Goal: Task Accomplishment & Management: Complete application form

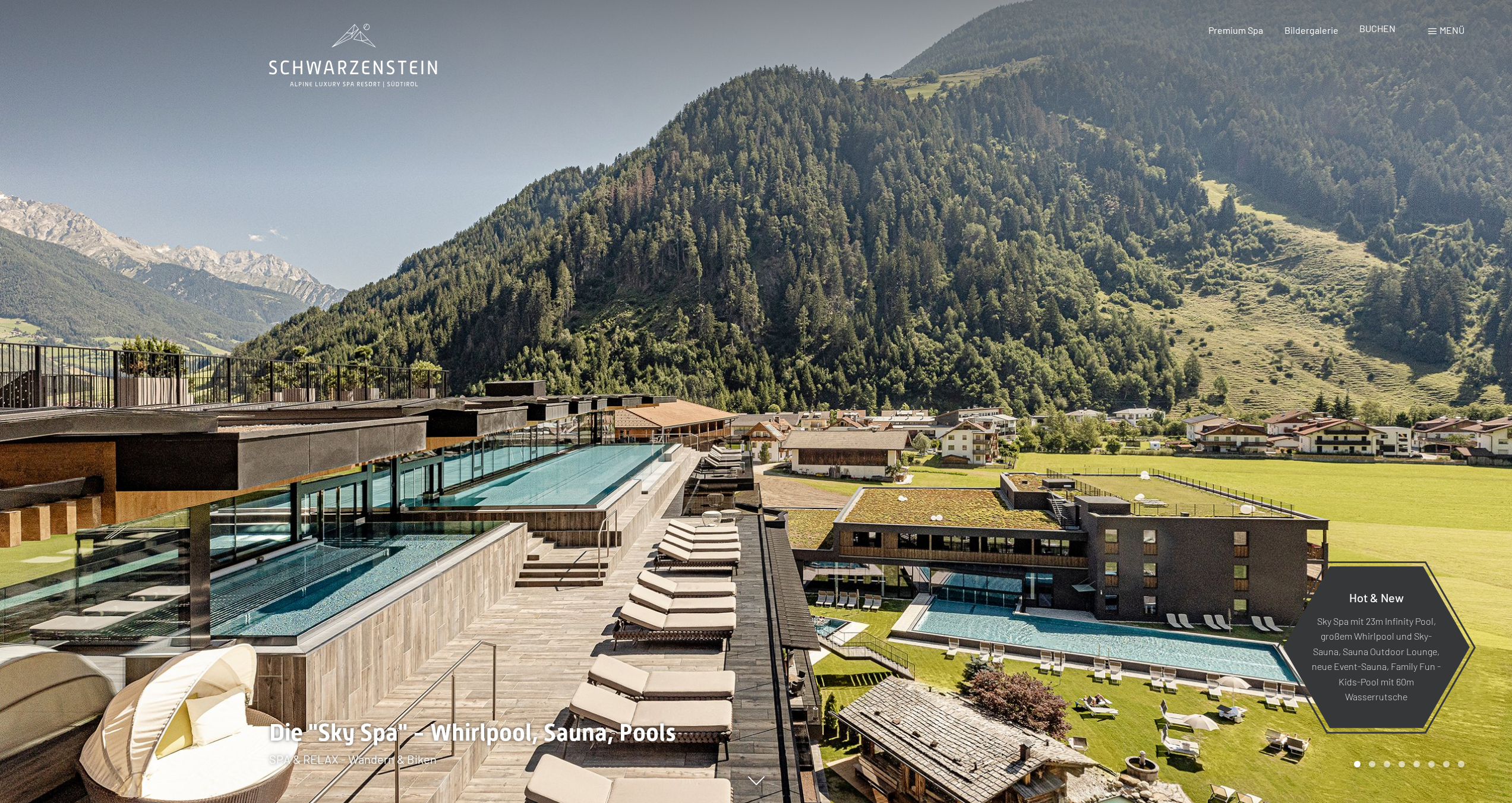
click at [1361, 31] on span "BUCHEN" at bounding box center [1377, 29] width 36 height 11
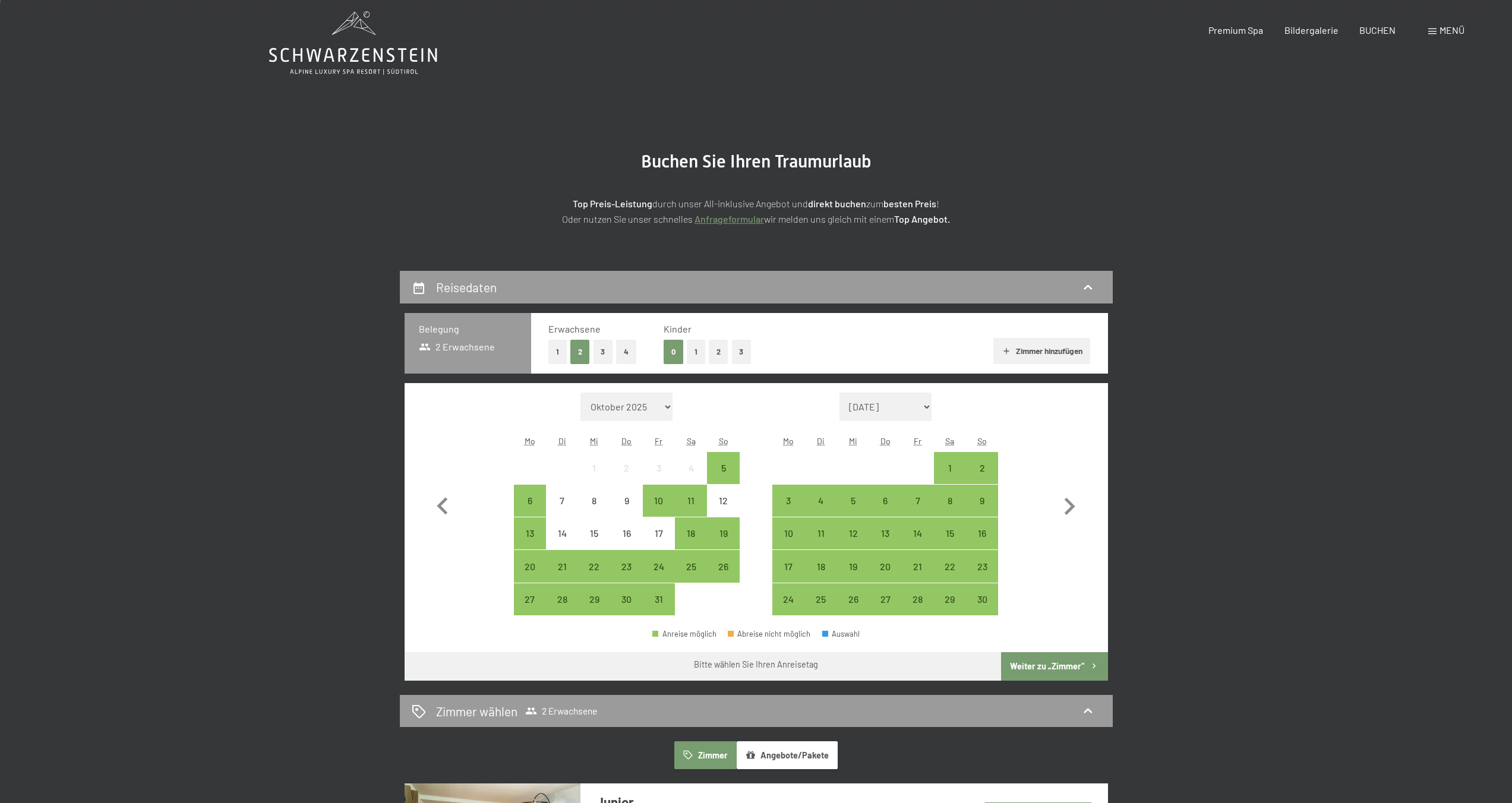
scroll to position [34, 0]
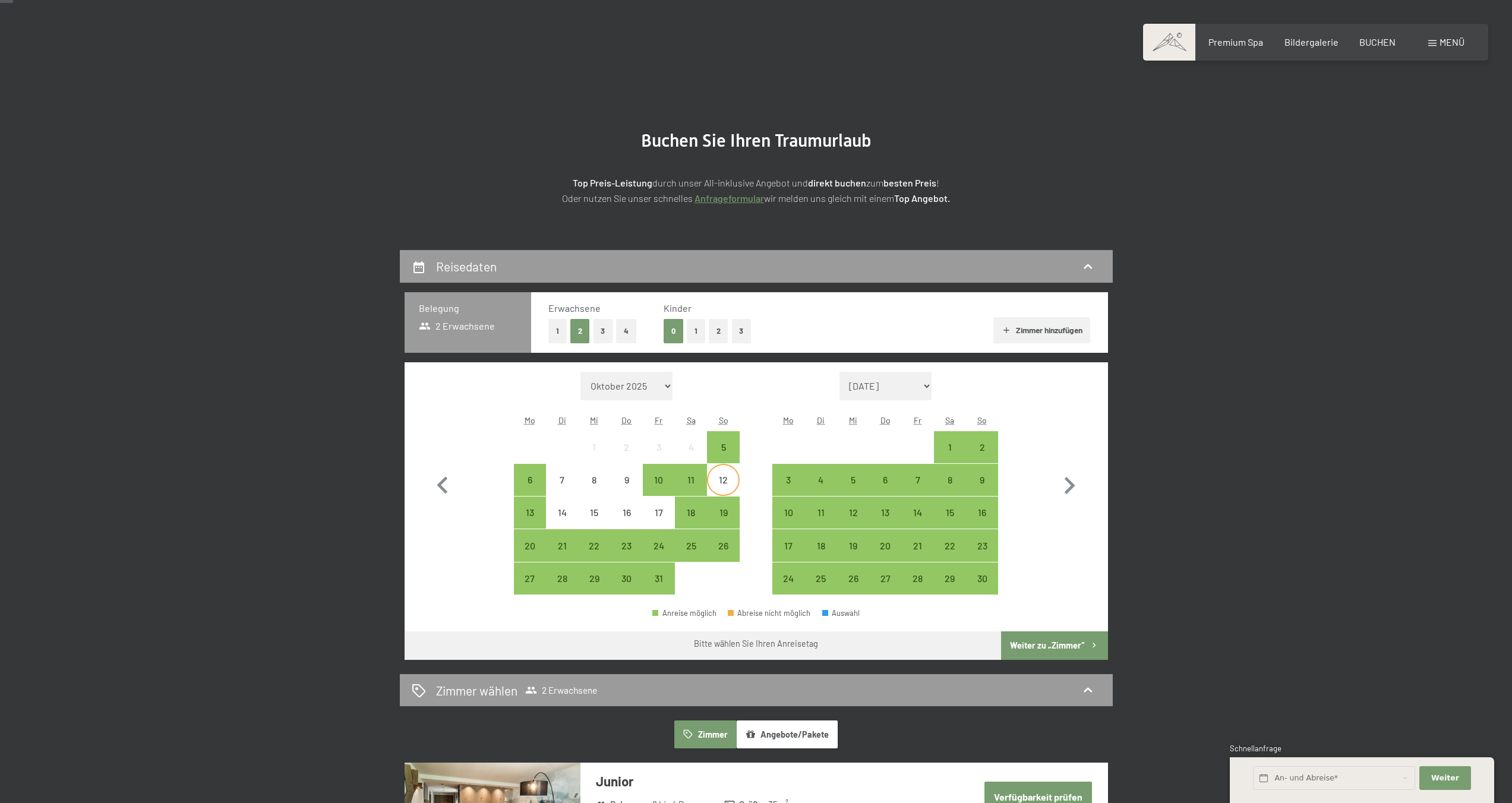
click at [725, 484] on div "12" at bounding box center [723, 489] width 29 height 29
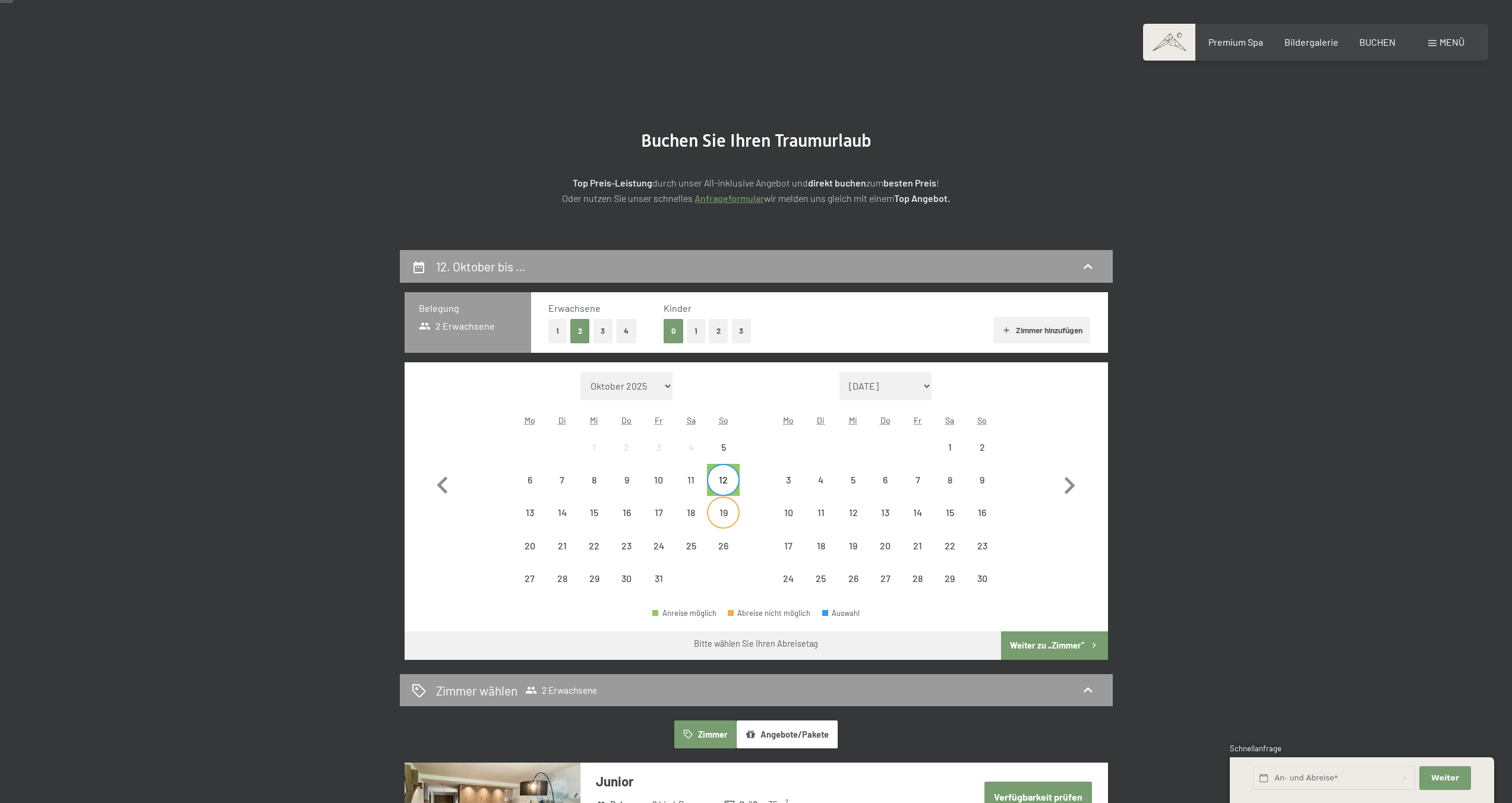
click at [724, 508] on div "19" at bounding box center [723, 522] width 29 height 29
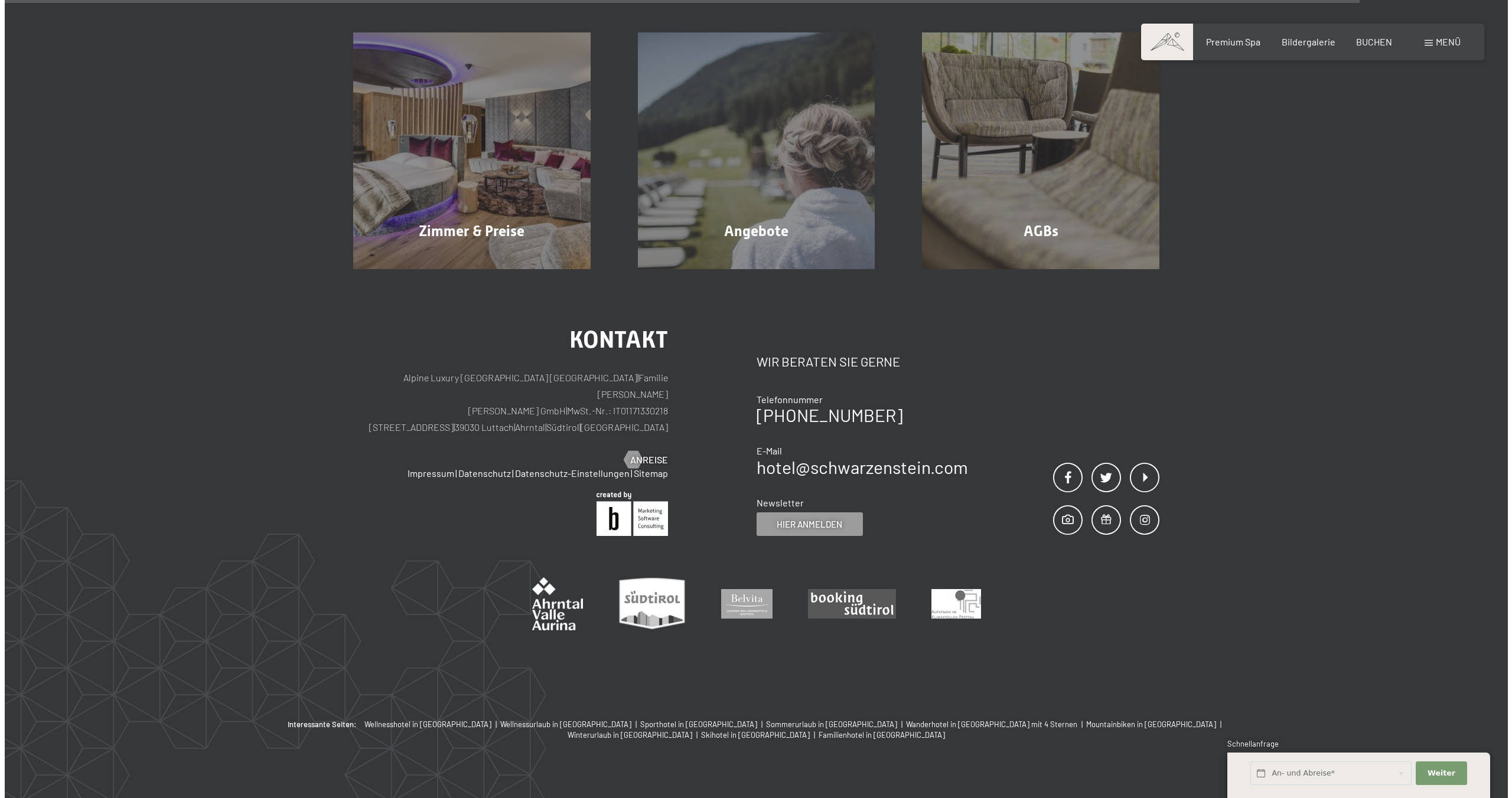
scroll to position [1079, 0]
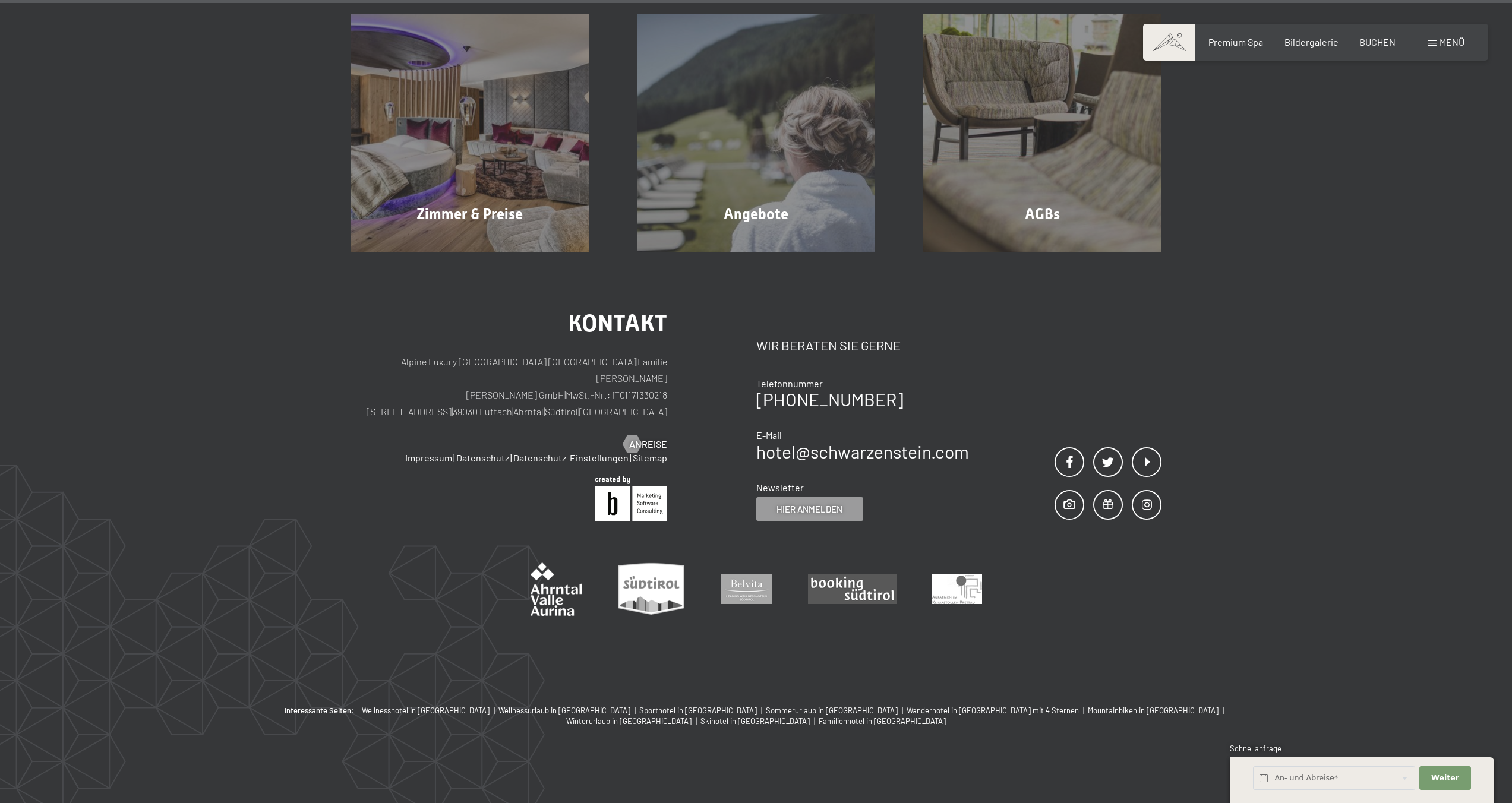
drag, startPoint x: 1455, startPoint y: 27, endPoint x: 1453, endPoint y: 34, distance: 7.3
click at [1455, 36] on div "Buchen Anfragen Premium Spa Bildergalerie BUCHEN Menü DE IT EN Gutschein Bilder…" at bounding box center [1316, 43] width 298 height 13
click at [1452, 38] on span "Menü" at bounding box center [1451, 42] width 25 height 11
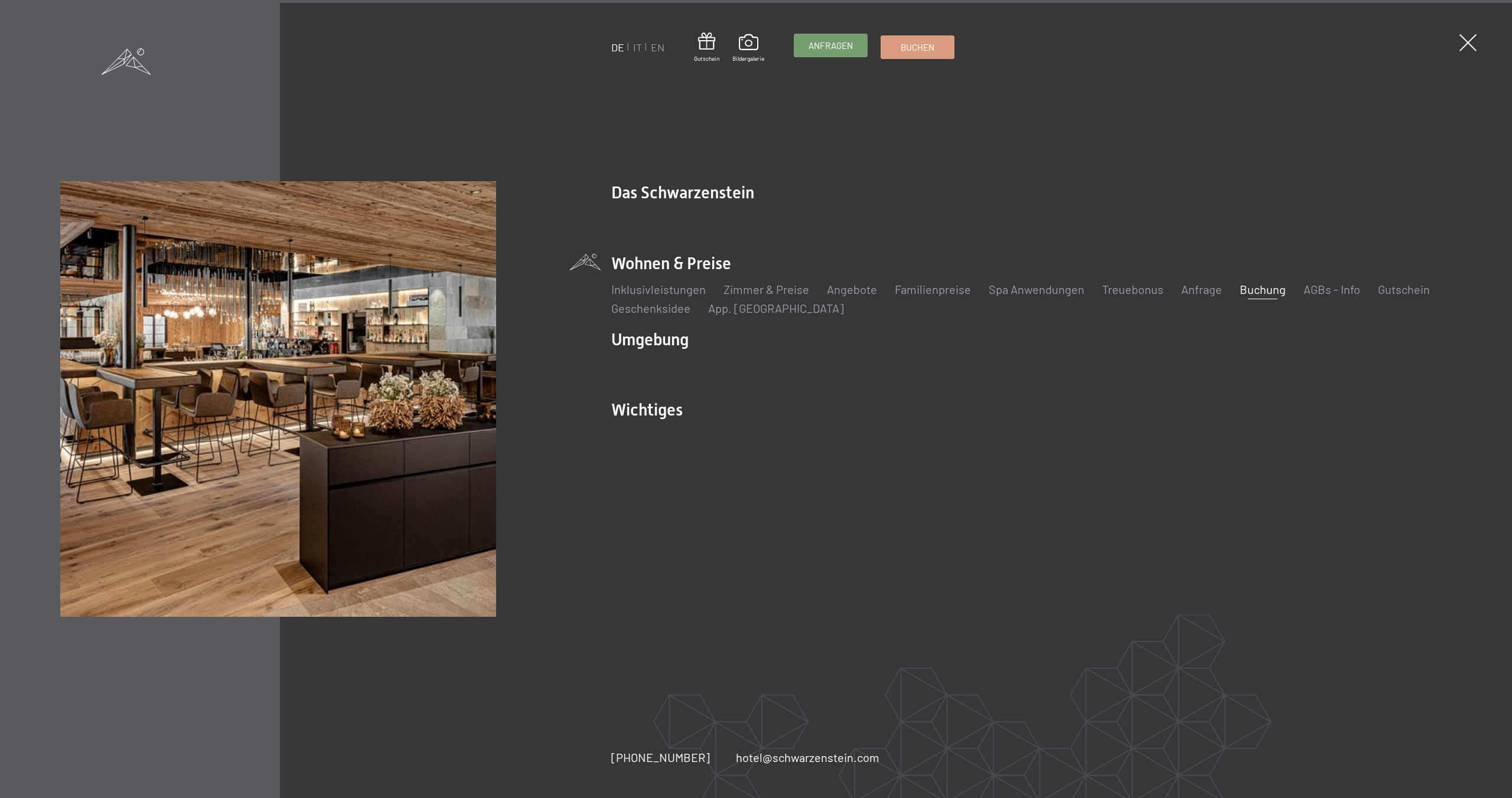
click at [863, 47] on link "Anfragen" at bounding box center [830, 46] width 72 height 23
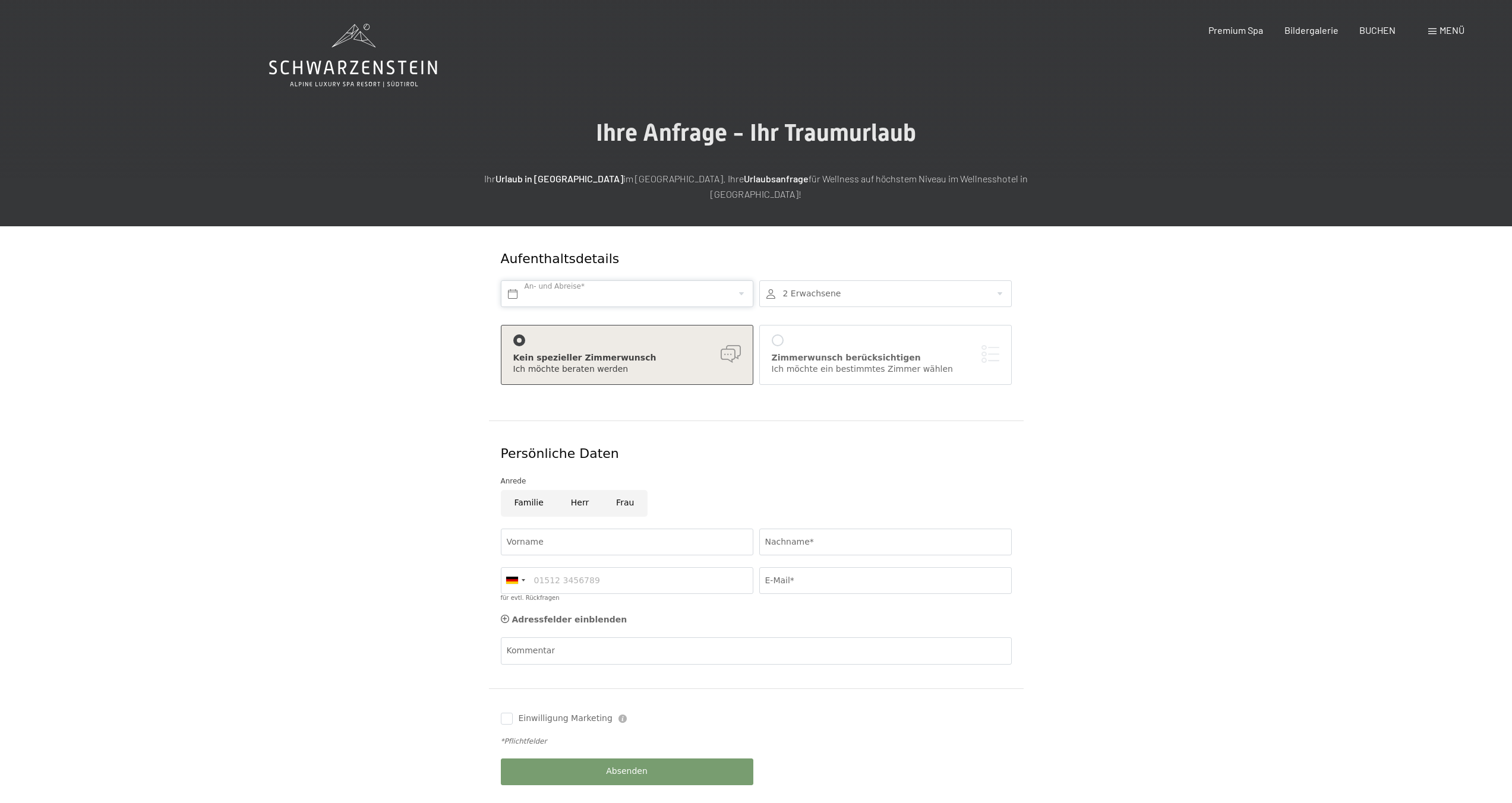
click at [625, 285] on input "text" at bounding box center [627, 293] width 252 height 27
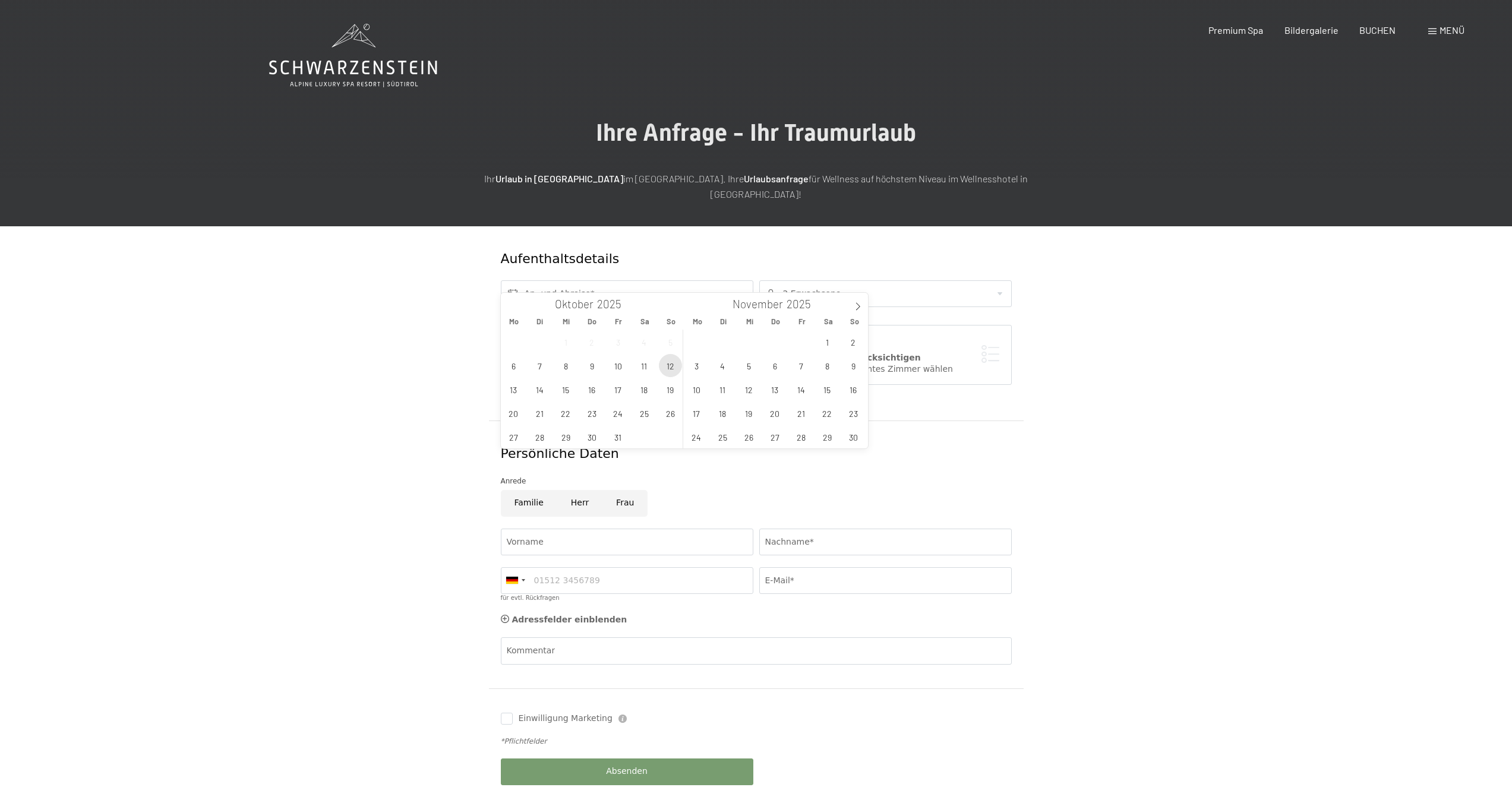
click at [666, 366] on span "12" at bounding box center [670, 365] width 23 height 23
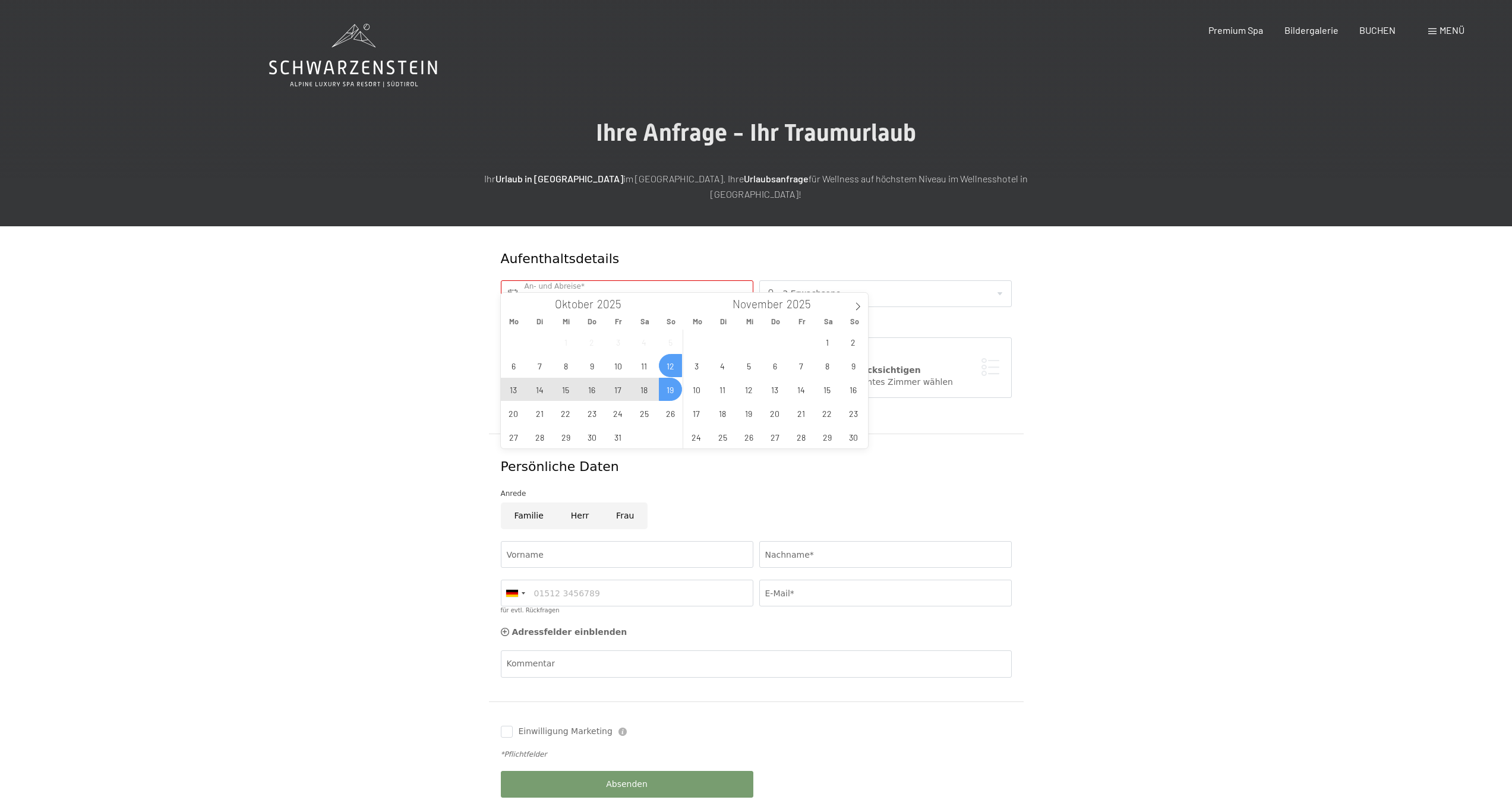
click at [670, 384] on span "19" at bounding box center [670, 389] width 23 height 23
type input "So. 12.10.2025 - So. 19.10.2025"
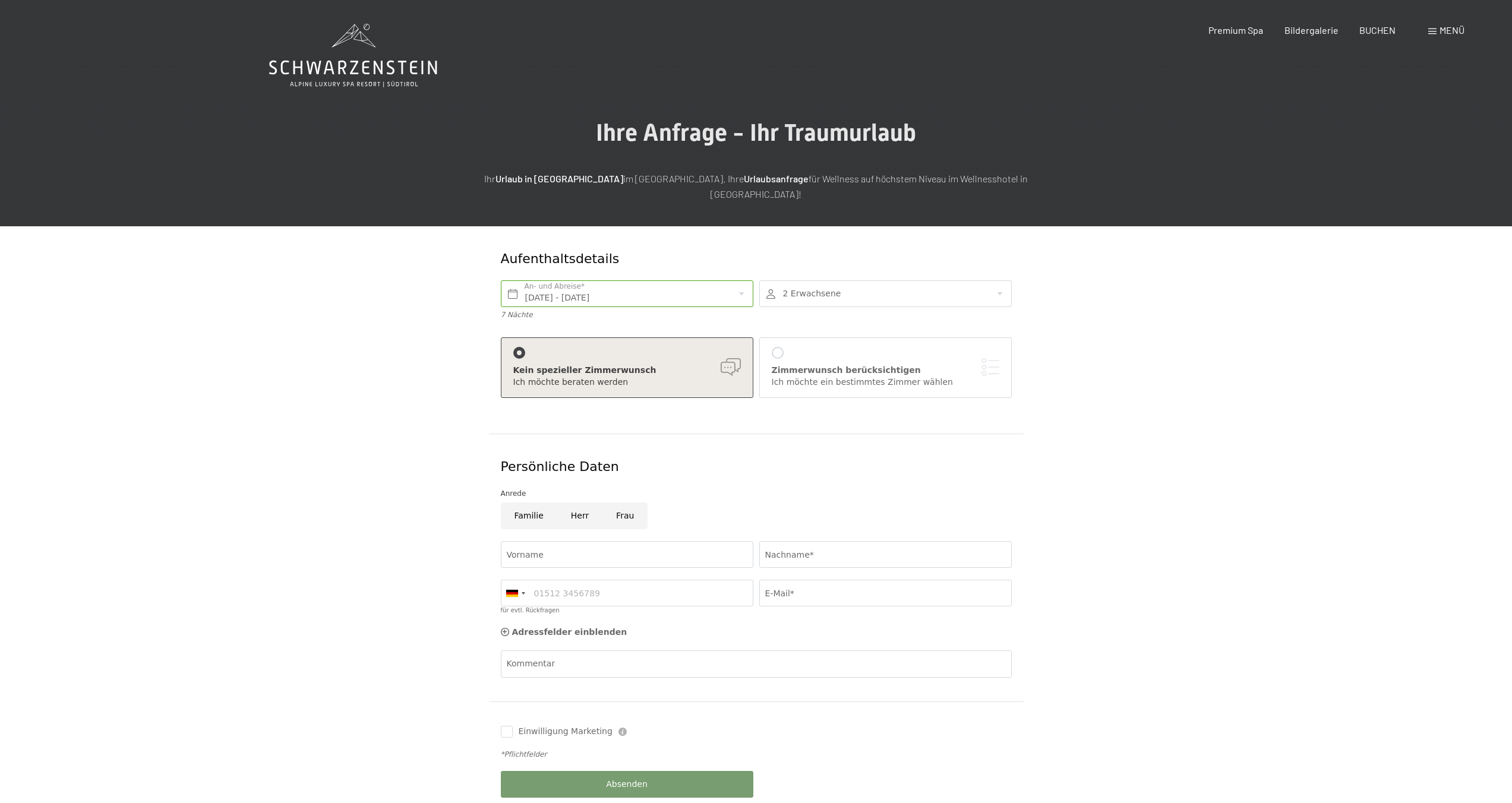
click at [827, 274] on div "2 Erwachsene 2 Erwachsene Älter als 14 Jahre 0 Kinder Bis 14 Jahre Übernehmen" at bounding box center [886, 300] width 259 height 52
click at [826, 280] on div at bounding box center [885, 293] width 252 height 27
click at [991, 328] on icon at bounding box center [992, 332] width 8 height 8
type input "3"
click at [943, 389] on button "Übernehmen" at bounding box center [885, 402] width 228 height 27
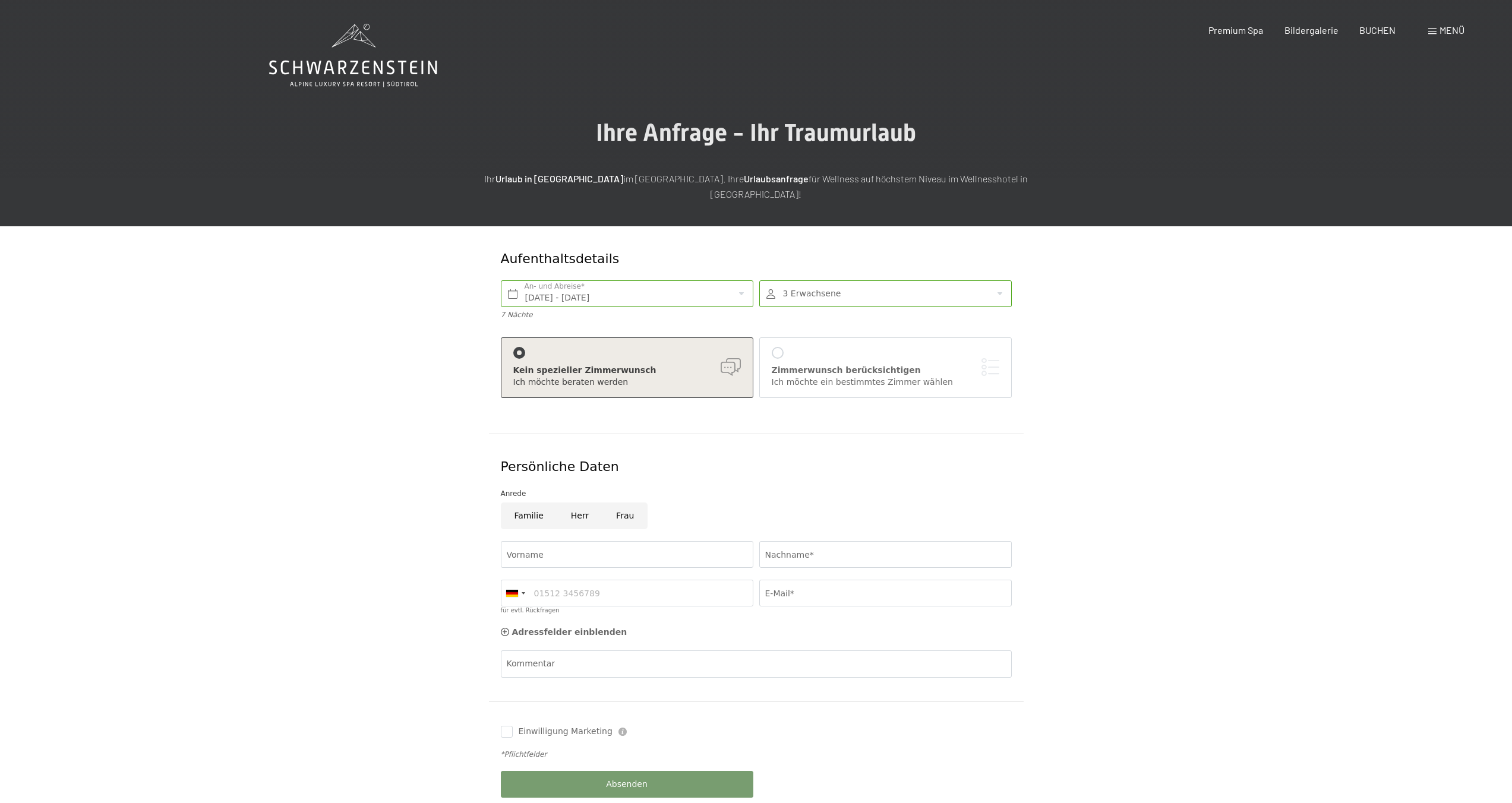
click at [566, 505] on input "Herr" at bounding box center [580, 516] width 45 height 27
radio input "true"
click at [564, 535] on div "Vorname" at bounding box center [627, 554] width 259 height 38
click at [566, 541] on input "Vorname" at bounding box center [627, 554] width 252 height 27
type input "Max"
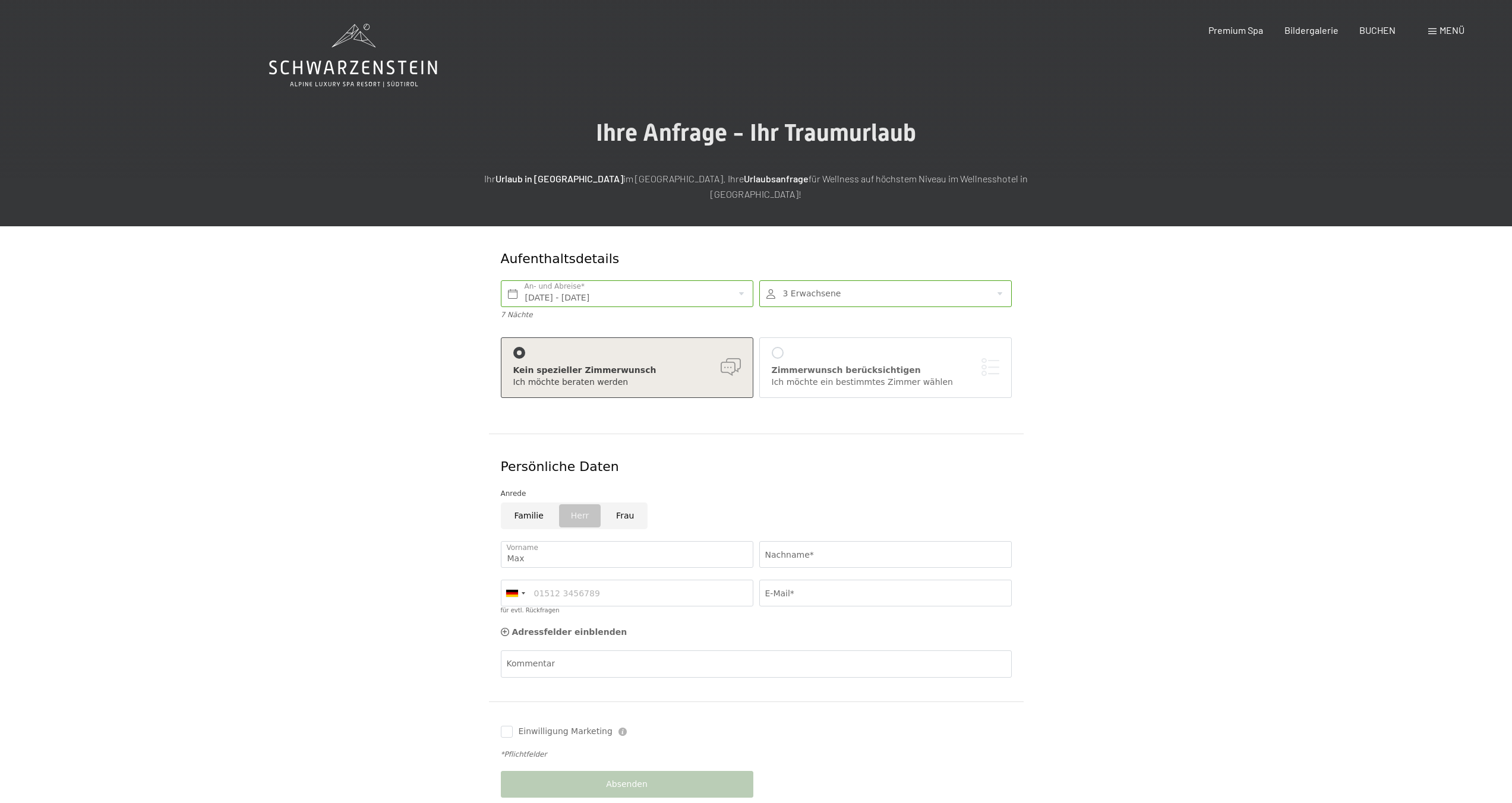
click at [842, 535] on div "Nachname*" at bounding box center [886, 554] width 259 height 38
click at [837, 541] on input "Nachname*" at bounding box center [885, 554] width 252 height 27
type input "Lammers"
click at [557, 587] on input "für evtl. Rückfragen" at bounding box center [627, 593] width 252 height 27
type input "015165156418"
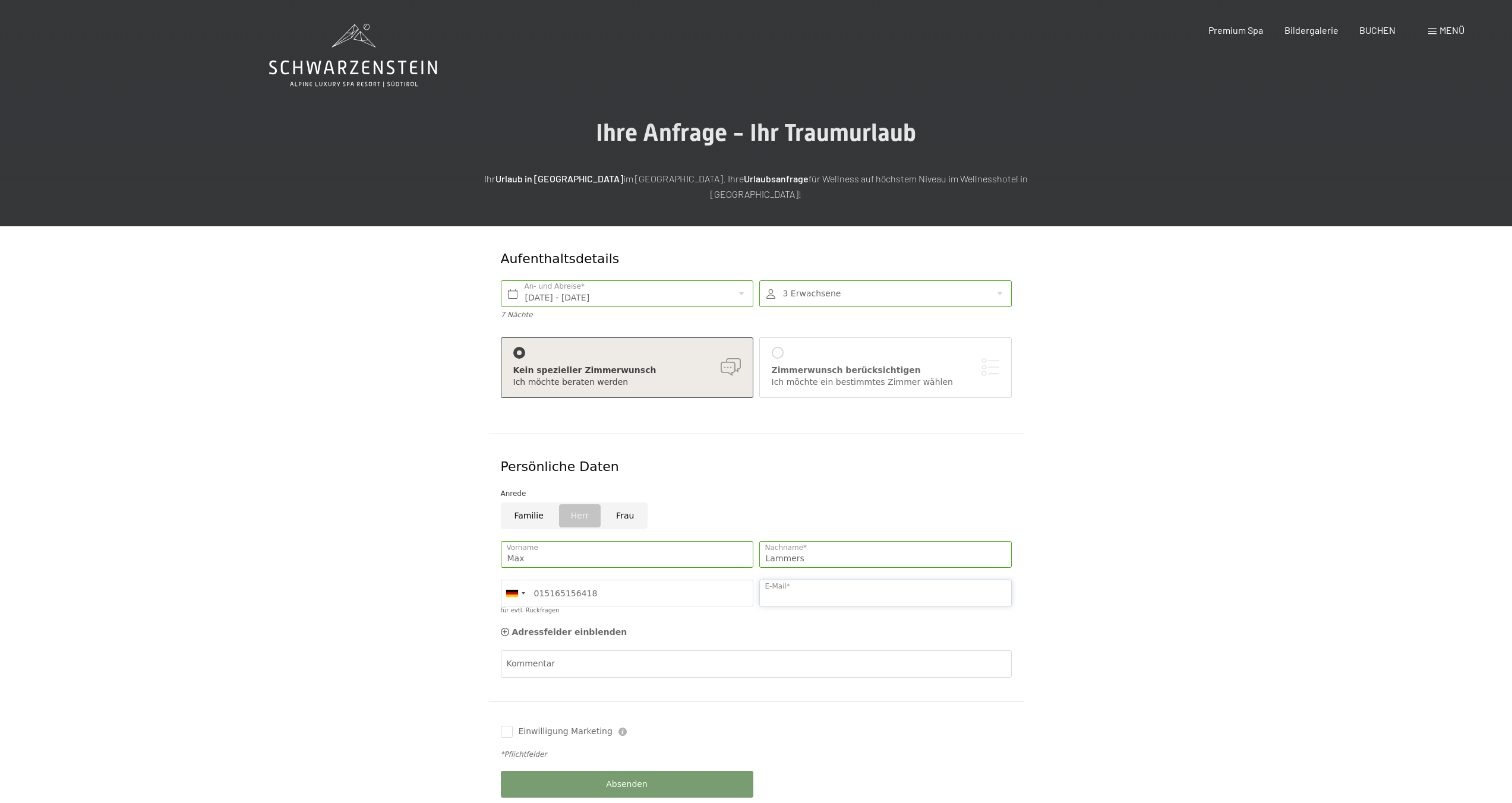
type input "instagramacc12@gmx.de"
click at [864, 580] on input "instagramacc12@gmx.de" at bounding box center [885, 593] width 252 height 27
type input "max@madayo.de"
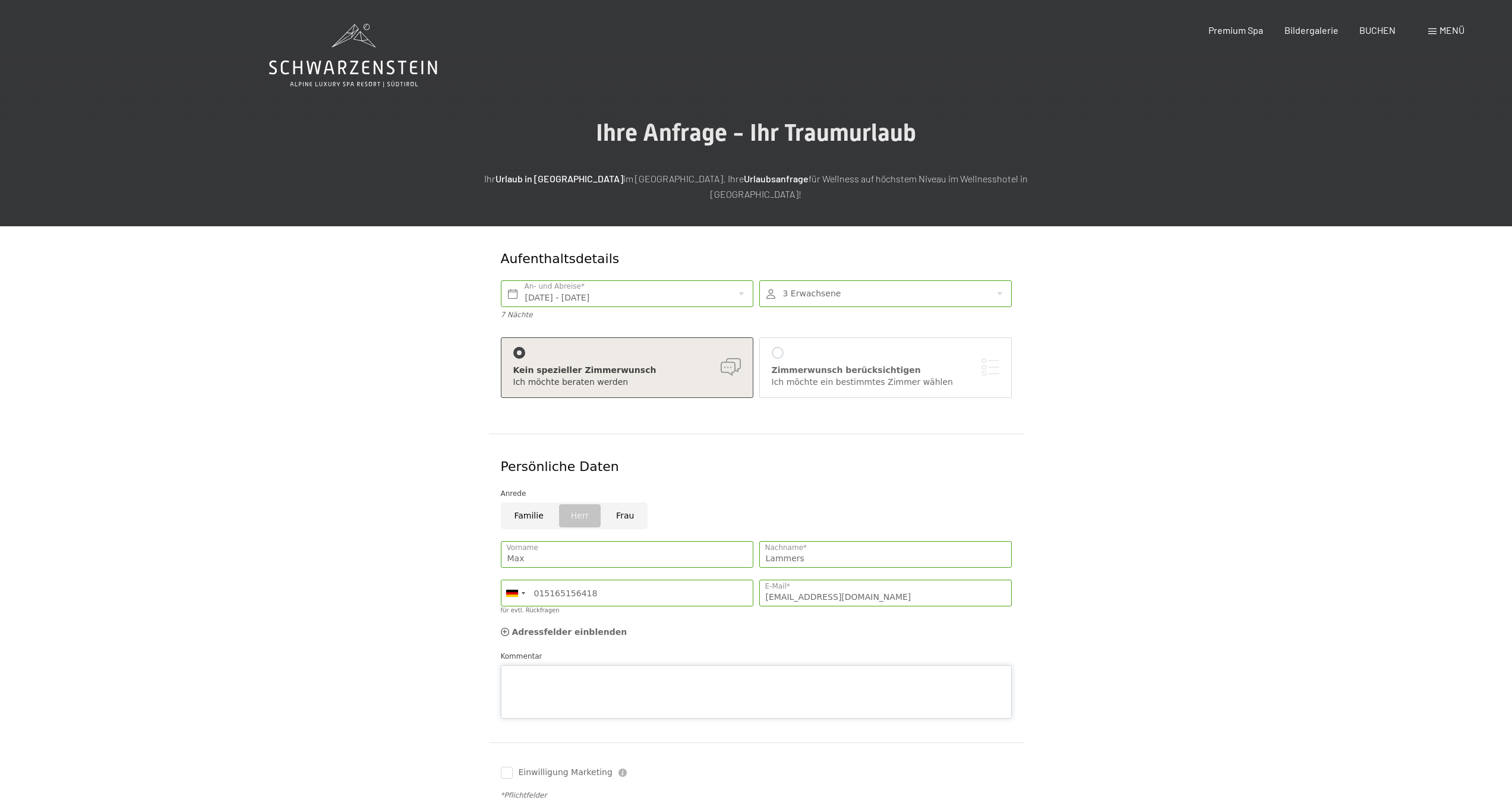
click at [560, 665] on textarea "Kommentar" at bounding box center [756, 692] width 511 height 53
click at [611, 692] on textarea "Hallo liebes Schwarzenstein Team, ich" at bounding box center [756, 692] width 511 height 53
paste textarea "Liebes Team des Hotel Schwarzenstein, Ihre Website und die wunderschönen Fotos …"
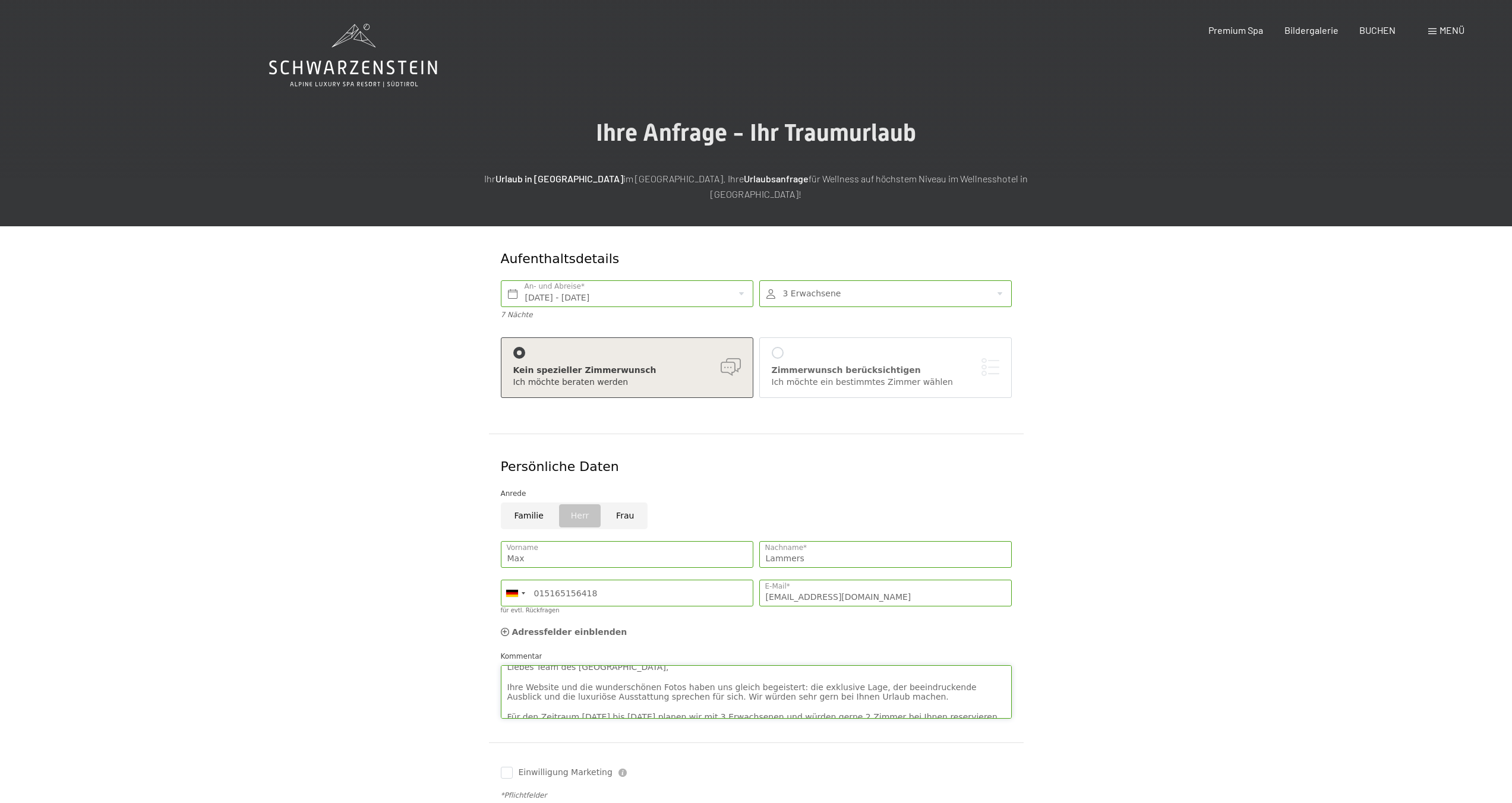
scroll to position [10, 0]
drag, startPoint x: 864, startPoint y: 679, endPoint x: 495, endPoint y: 673, distance: 369.0
click at [495, 673] on div "Persönliche Daten Anrede Familie Herr Frau Max Vorname Lammers Nachname* German…" at bounding box center [756, 588] width 535 height 309
click at [609, 665] on textarea "Liebes Team des Hotel Schwarzenstein, Für den Zeitraum 12. Oktober bis 19. Okto…" at bounding box center [756, 692] width 511 height 53
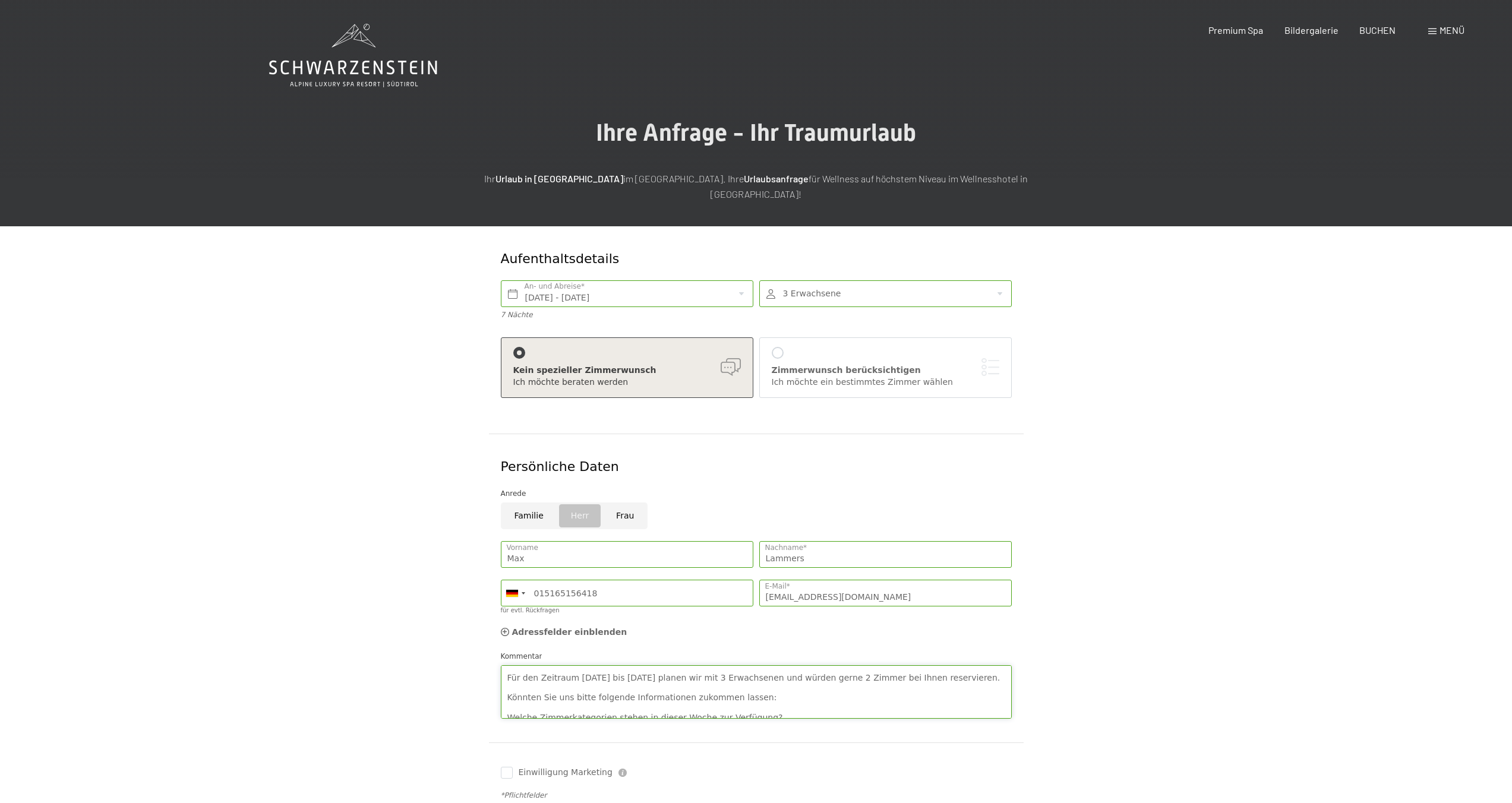
scroll to position [0, 0]
drag, startPoint x: 742, startPoint y: 657, endPoint x: 650, endPoint y: 660, distance: 92.0
click at [649, 665] on textarea "Liebes Team des Hotel Schwarzenstein, Für den Zeitraum 12. Oktober bis 19. Okto…" at bounding box center [756, 692] width 511 height 53
click at [659, 678] on textarea "Liebes Team des Hotel Schwarzenstein, Für den Zeitraum 12. Oktober bis 19. Okto…" at bounding box center [756, 692] width 511 height 53
click at [663, 679] on textarea "Liebes Team des Hotel Schwarzenstein, Für den Zeitraum 12. Oktober bis 19. Okto…" at bounding box center [756, 692] width 511 height 53
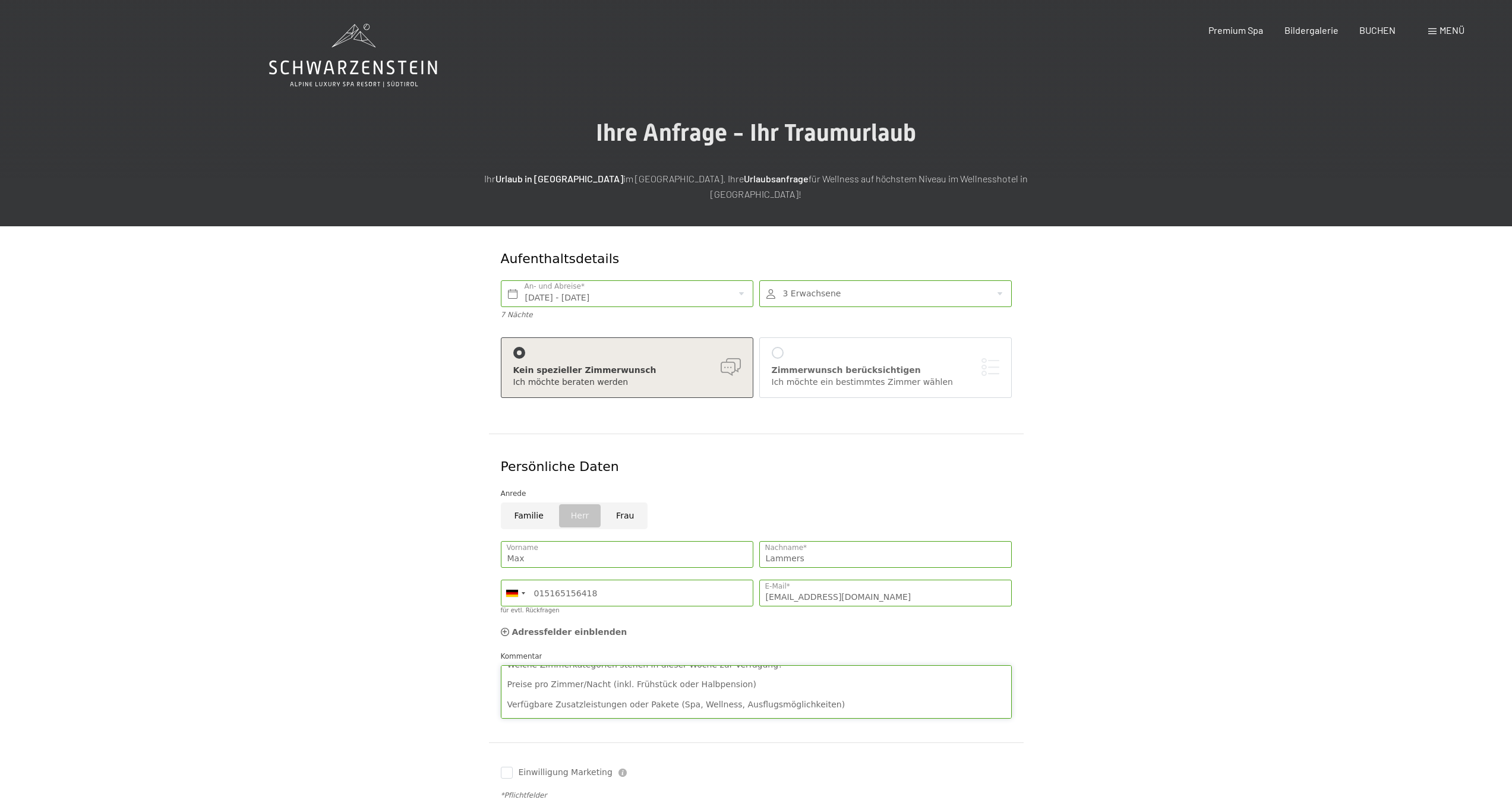
scroll to position [70, 0]
click at [683, 679] on textarea "Liebes Team des Hotel Schwarzenstein, Für den Zeitraum 12. Oktober bis 19. Okto…" at bounding box center [756, 692] width 511 height 53
click at [632, 680] on textarea "Liebes Team des Hotel Schwarzenstein, Für den Zeitraum 12. Oktober bis 19. Okto…" at bounding box center [756, 692] width 511 height 53
click at [633, 680] on textarea "Liebes Team des Hotel Schwarzenstein, Für den Zeitraum 12. Oktober bis 19. Okto…" at bounding box center [756, 692] width 511 height 53
click at [670, 679] on textarea "Liebes Team des Hotel Schwarzenstein, Für den Zeitraum 12. Oktober bis 19. Okto…" at bounding box center [756, 692] width 511 height 53
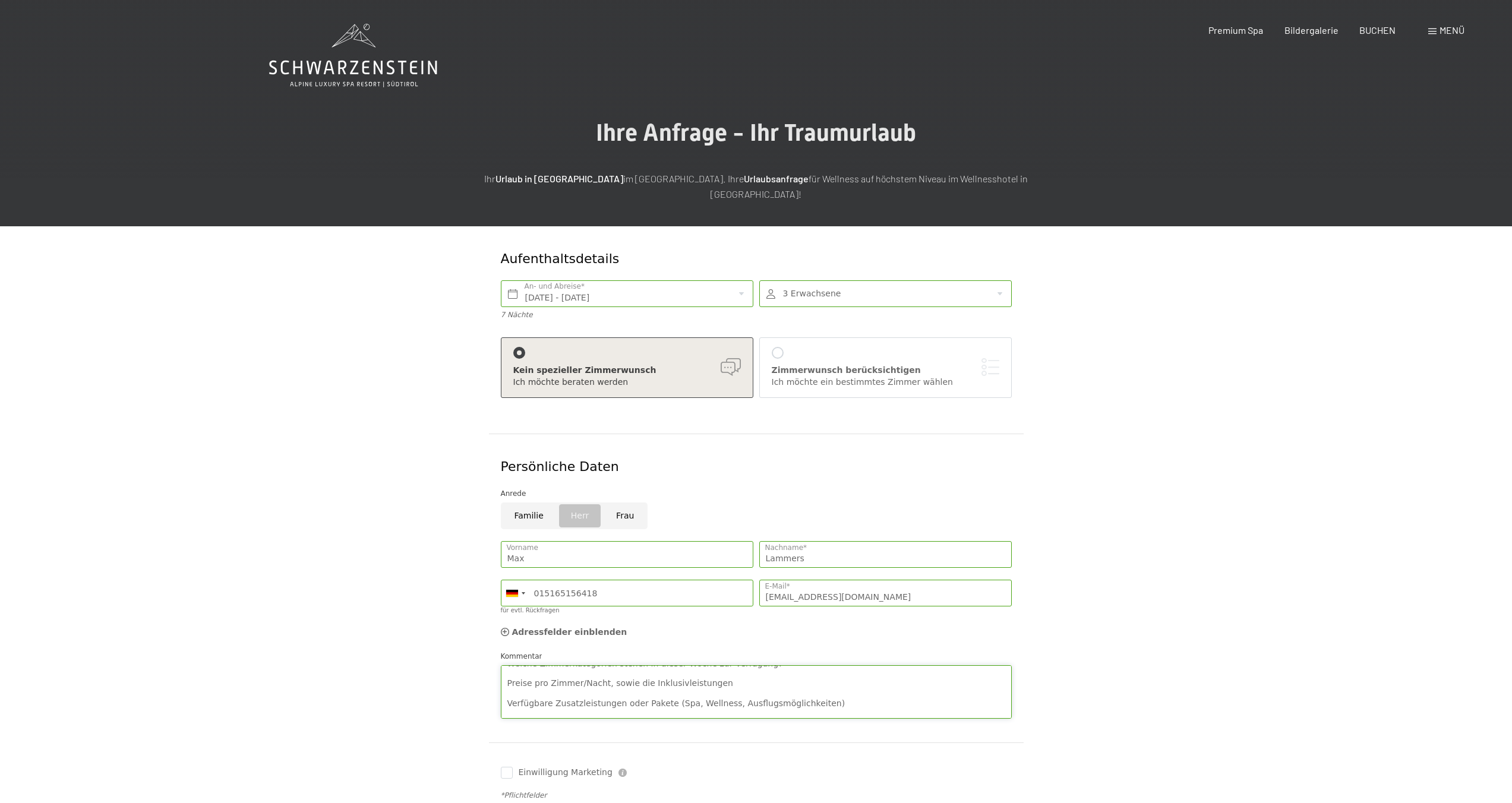
click at [670, 679] on textarea "Liebes Team des Hotel Schwarzenstein, Für den Zeitraum 12. Oktober bis 19. Okto…" at bounding box center [756, 692] width 511 height 53
drag, startPoint x: 854, startPoint y: 670, endPoint x: 838, endPoint y: 670, distance: 16.0
click at [854, 670] on textarea "Liebes Team des Hotel Schwarzenstein, Für den Zeitraum 12. Oktober bis 19. Okto…" at bounding box center [756, 692] width 511 height 53
click at [609, 665] on textarea "Liebes Team des Hotel Schwarzenstein, Für den Zeitraum 12. Oktober bis 19. Okto…" at bounding box center [756, 692] width 511 height 53
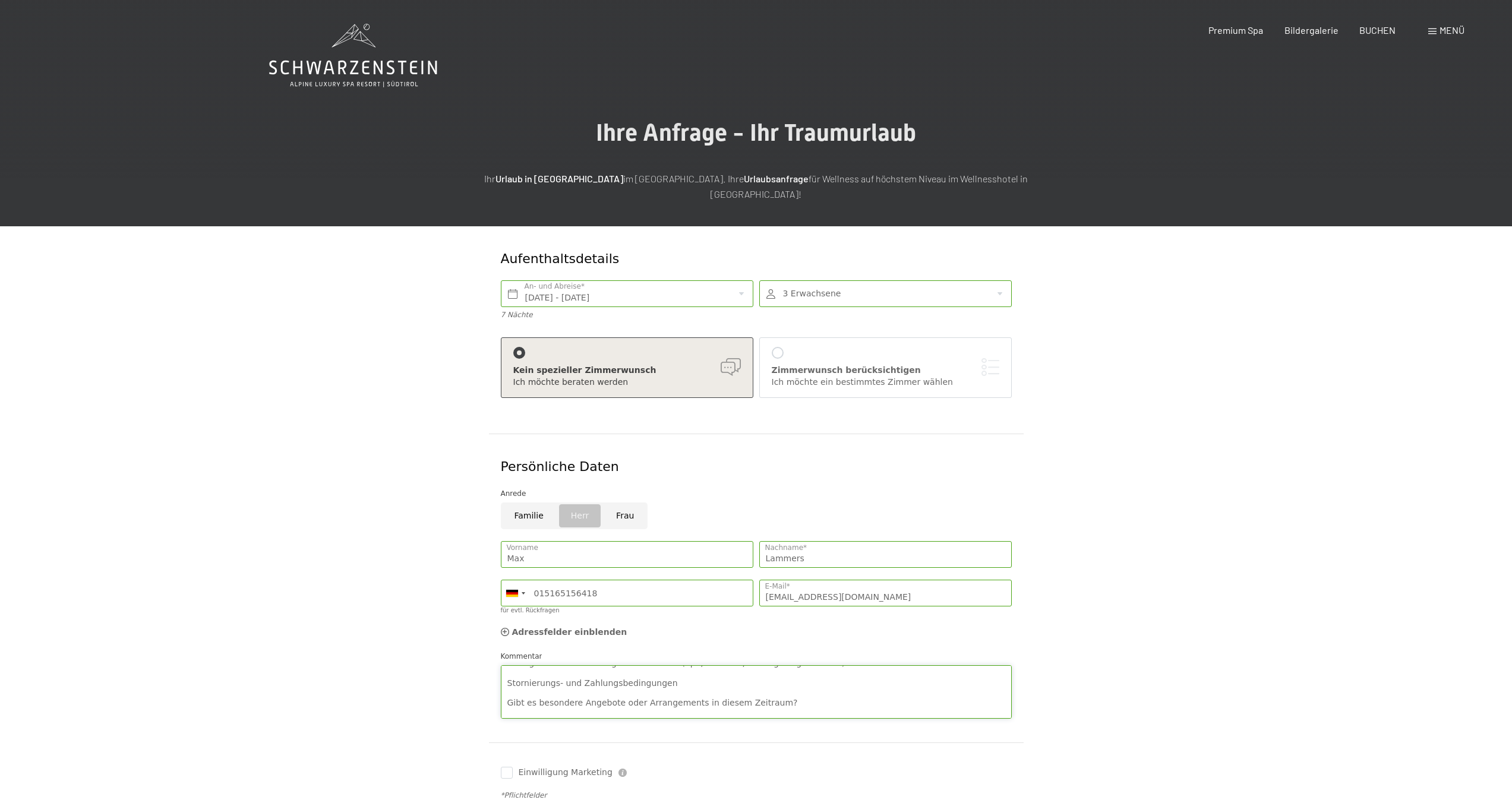
click at [609, 665] on textarea "Liebes Team des Hotel Schwarzenstein, Für den Zeitraum 12. Oktober bis 19. Okto…" at bounding box center [756, 692] width 511 height 53
click at [563, 670] on textarea "Liebes Team des Hotel Schwarzenstein, Für den Zeitraum 12. Oktober bis 19. Okto…" at bounding box center [756, 692] width 511 height 53
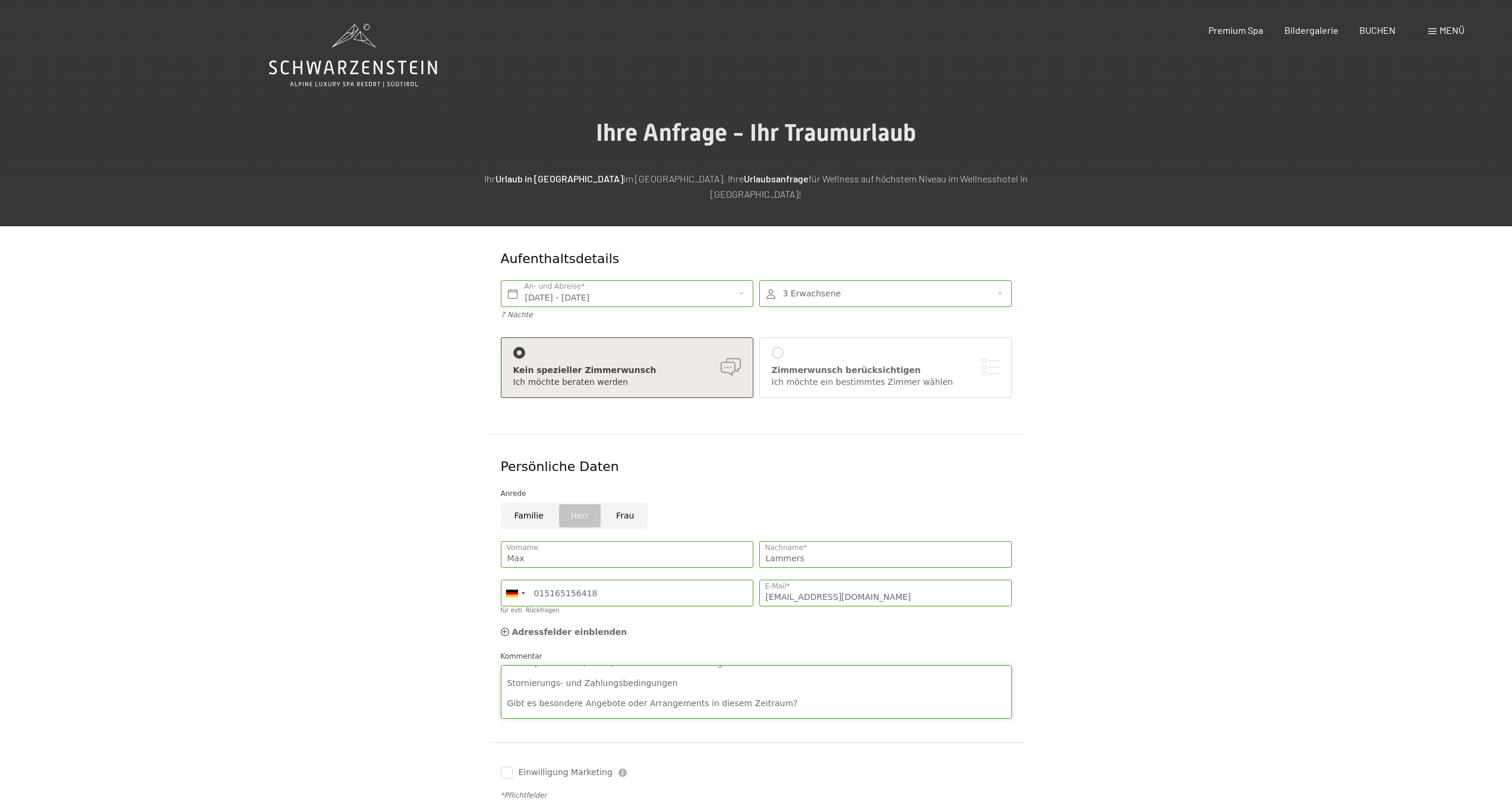
click at [563, 670] on textarea "Liebes Team des Hotel Schwarzenstein, Für den Zeitraum 12. Oktober bis 19. Okto…" at bounding box center [756, 692] width 511 height 53
click at [566, 677] on textarea "Liebes Team des Hotel Schwarzenstein, Für den Zeitraum 12. Oktober bis 19. Okto…" at bounding box center [756, 692] width 511 height 53
click at [564, 676] on textarea "Liebes Team des Hotel Schwarzenstein, Für den Zeitraum 12. Oktober bis 19. Okto…" at bounding box center [756, 692] width 511 height 53
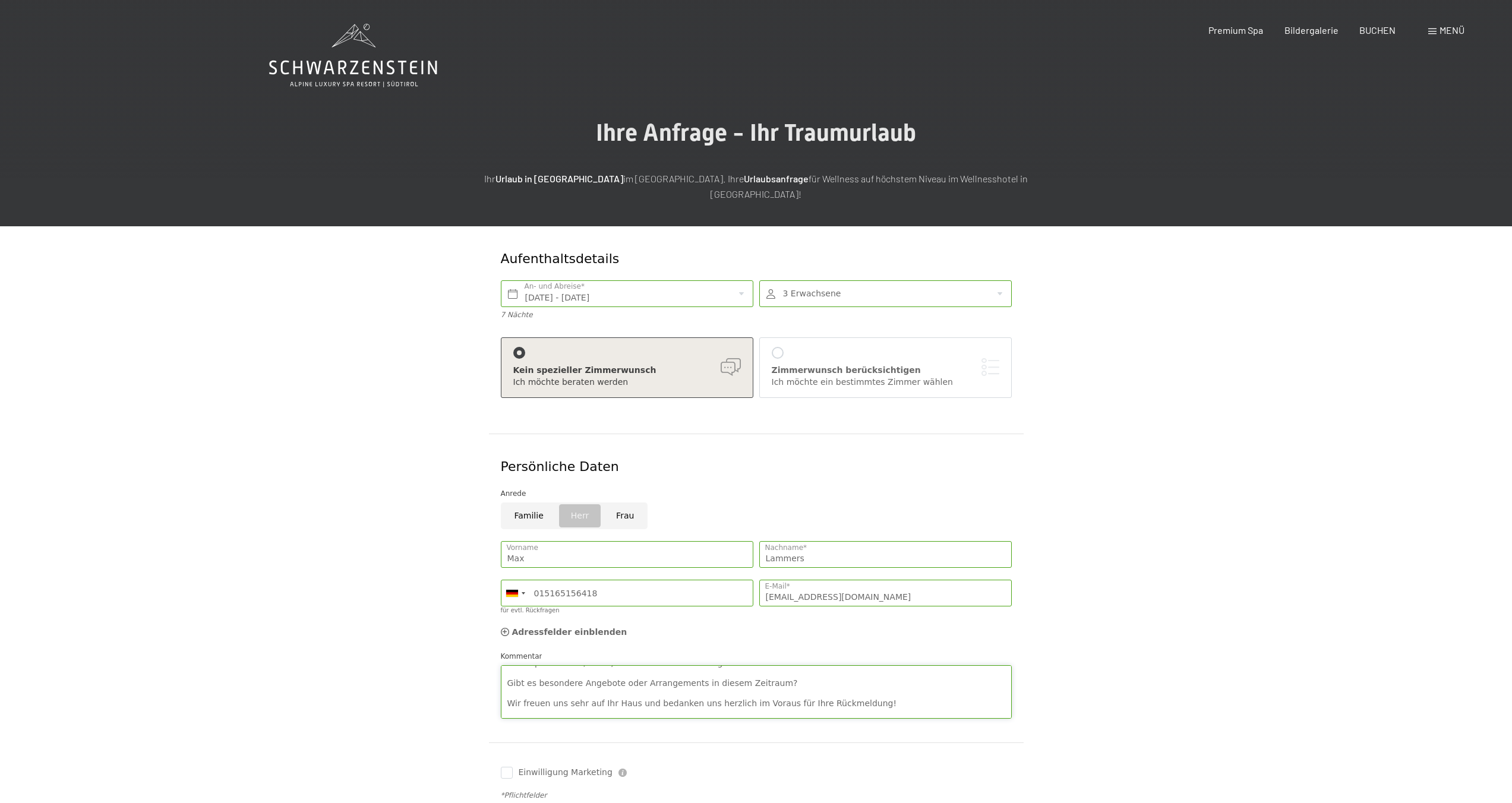
click at [564, 676] on textarea "Liebes Team des Hotel Schwarzenstein, Für den Zeitraum 12. Oktober bis 19. Okto…" at bounding box center [756, 692] width 511 height 53
drag, startPoint x: 511, startPoint y: 677, endPoint x: 702, endPoint y: 683, distance: 191.1
click at [702, 683] on textarea "Liebes Team des Hotel Schwarzenstein, Für den Zeitraum 12. Oktober bis 19. Okto…" at bounding box center [756, 692] width 511 height 53
click at [652, 672] on textarea "Liebes Team des Hotel Schwarzenstein, Für den Zeitraum 12. Oktober bis 19. Okto…" at bounding box center [756, 692] width 511 height 53
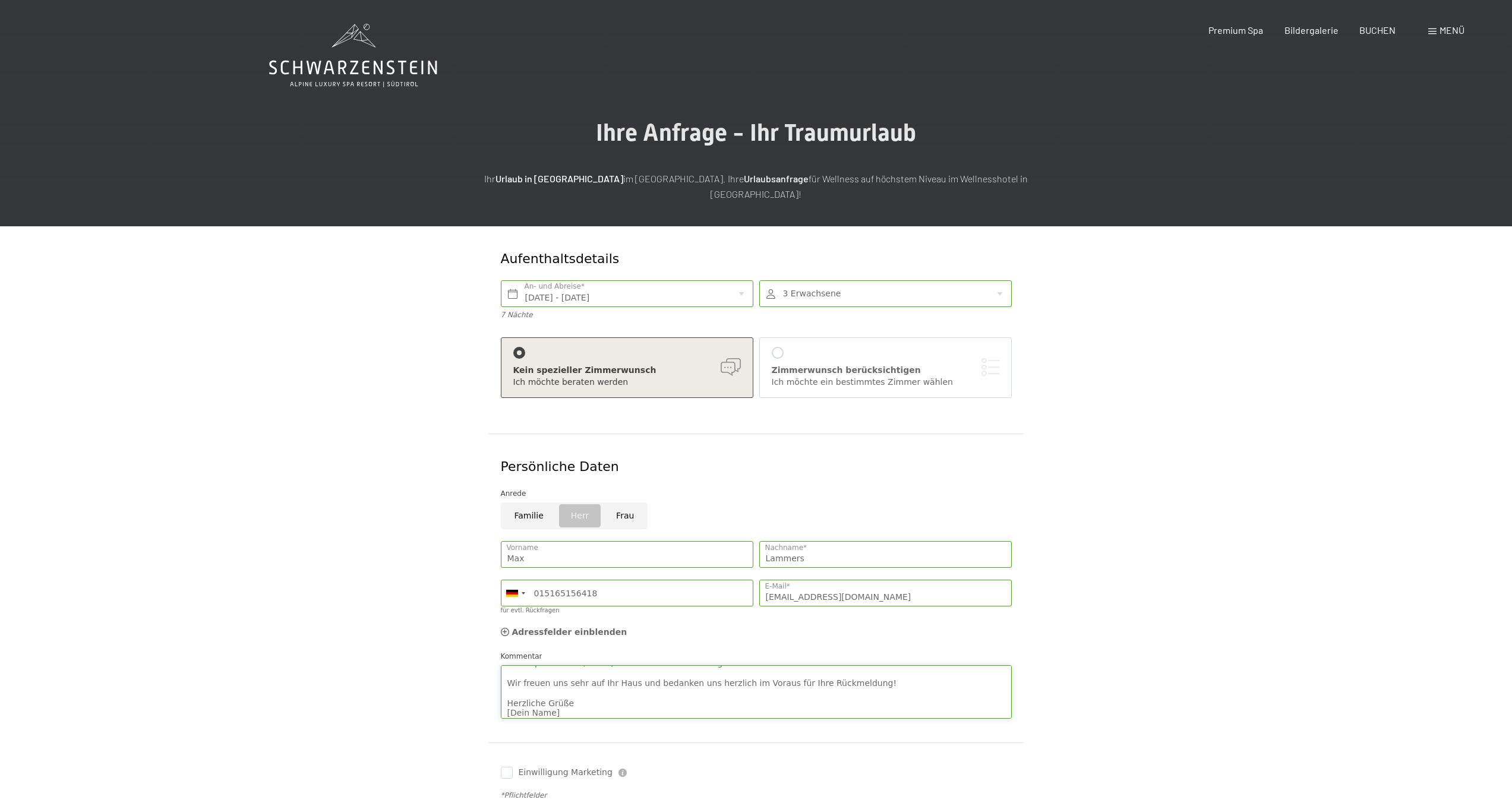
drag, startPoint x: 538, startPoint y: 677, endPoint x: 651, endPoint y: 679, distance: 113.0
click at [651, 679] on textarea "Liebes Team des Hotel Schwarzenstein, Für den Zeitraum 12. Oktober bis 19. Okto…" at bounding box center [756, 692] width 511 height 53
type textarea "Liebes Team des Hotel Schwarzenstein, Für den Zeitraum 12. Oktober bis 19. Okto…"
click at [504, 767] on input "Einwilligung Marketing" at bounding box center [507, 773] width 12 height 12
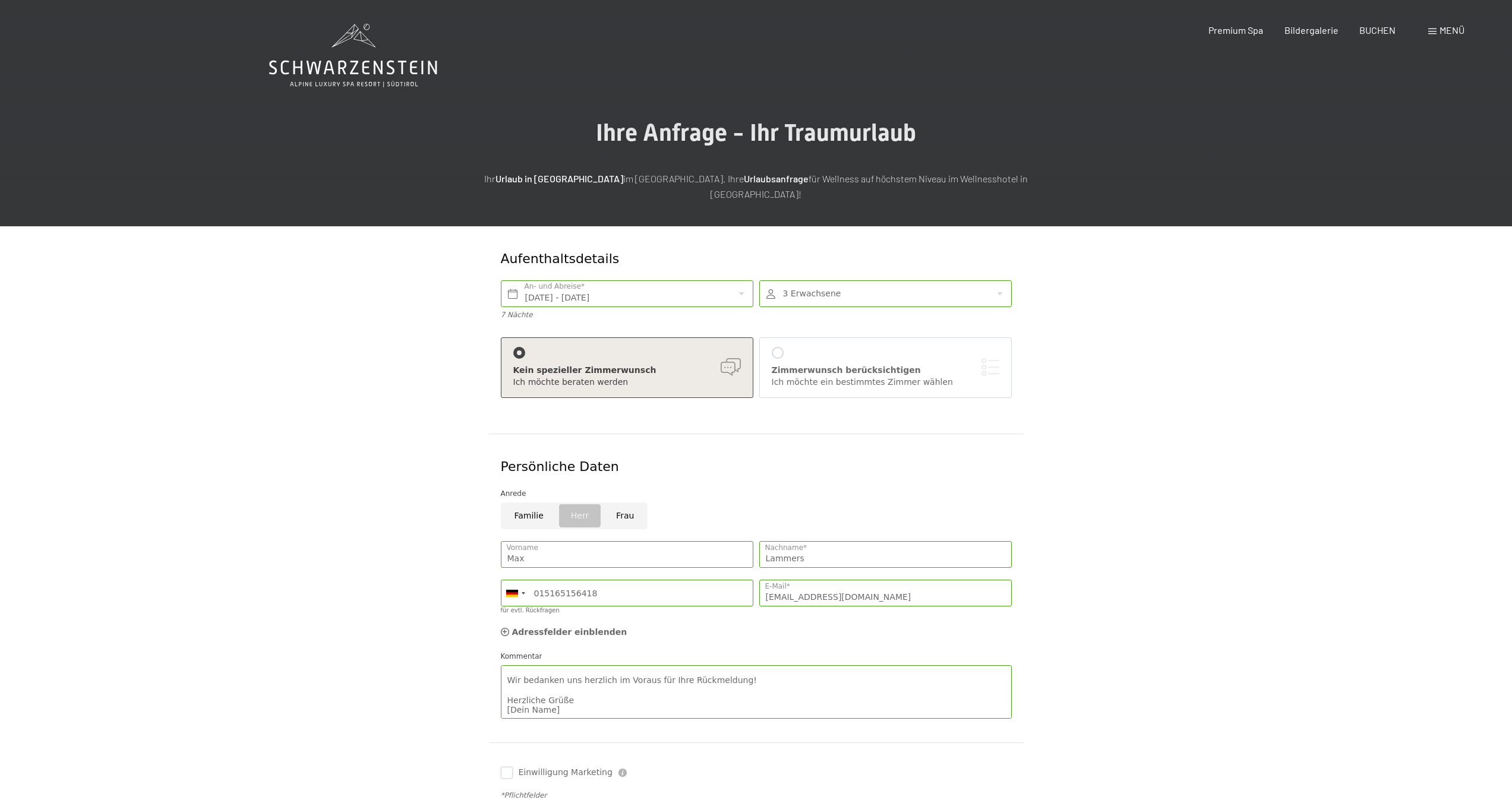
checkbox input "true"
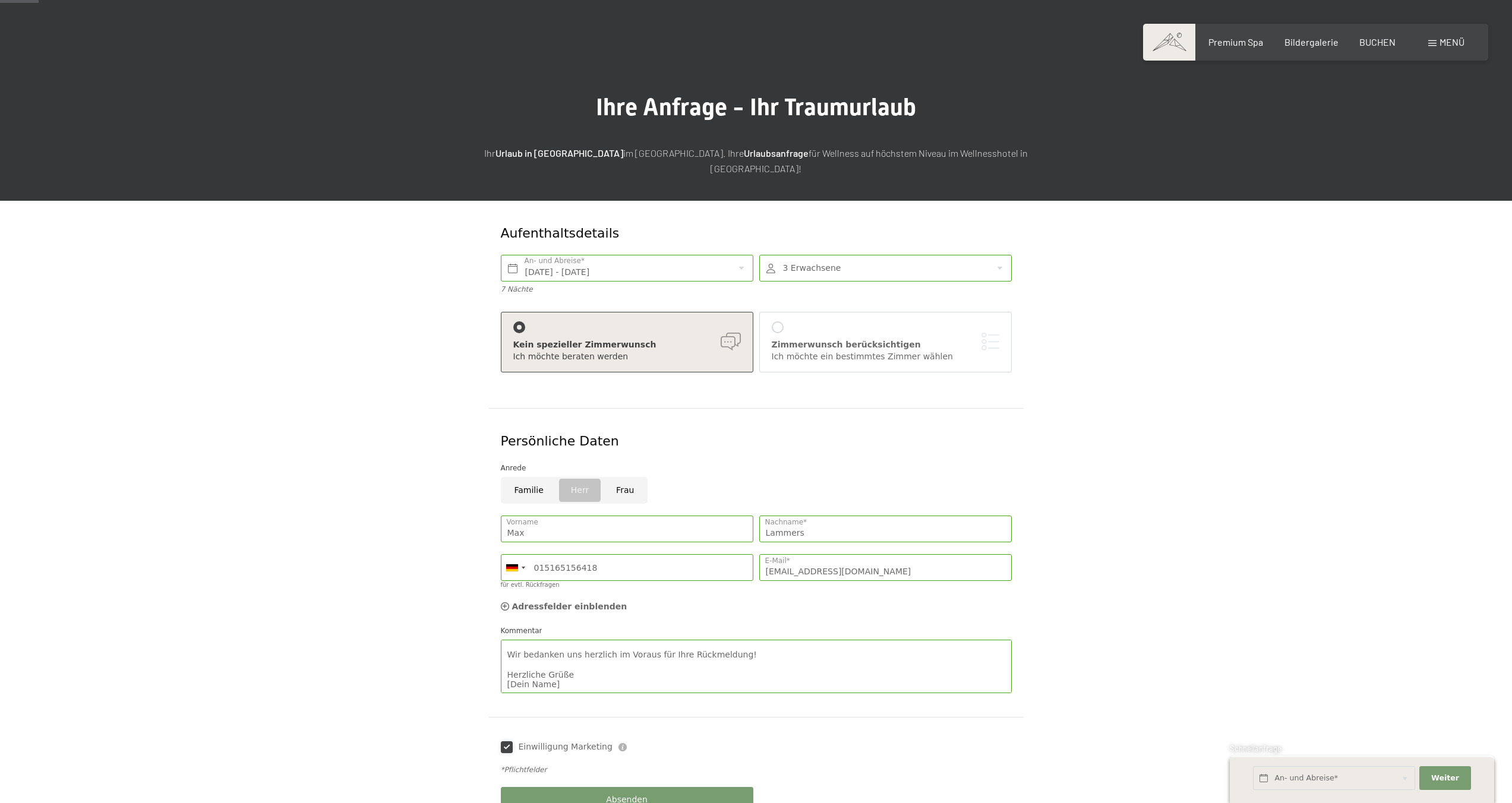
scroll to position [27, 0]
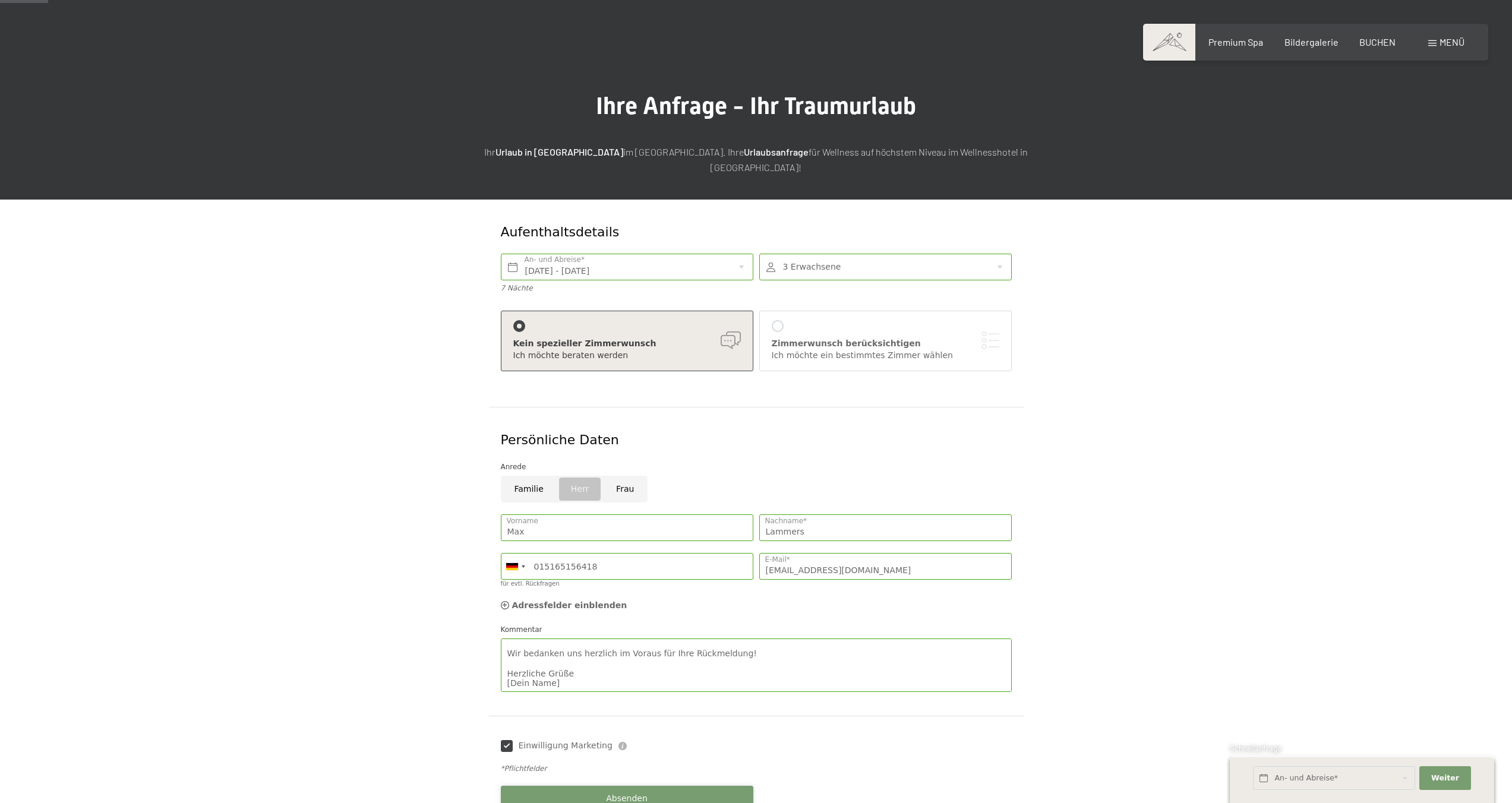
click at [591, 786] on button "Absenden" at bounding box center [627, 799] width 252 height 27
